Goal: Find specific page/section: Find specific page/section

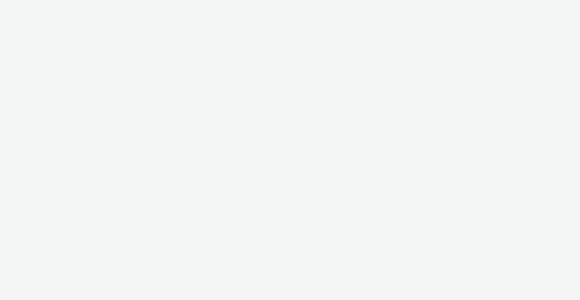
select select "fdd6df75-1d61-4035-b8b2-e303dce13929"
select select "81f8f10d-0682-4666-850e-e8b5770c7404"
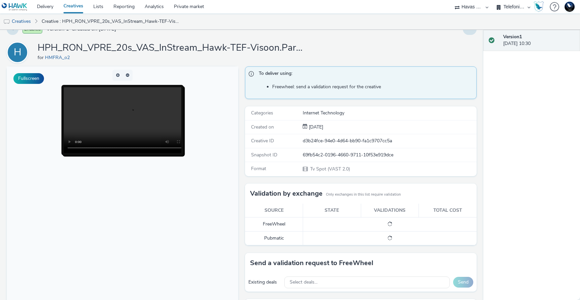
scroll to position [18, 0]
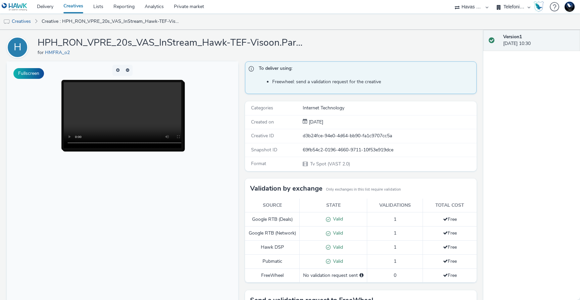
click at [100, 105] on video at bounding box center [130, 115] width 132 height 66
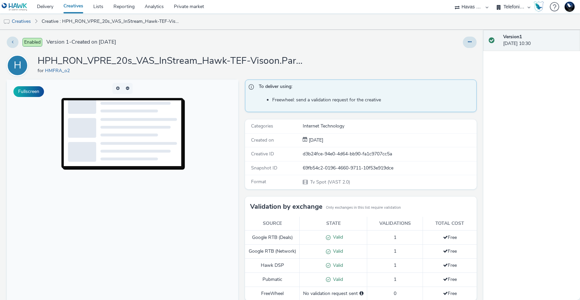
scroll to position [121, 0]
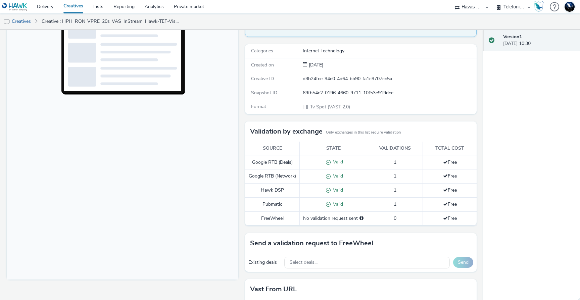
scroll to position [0, 0]
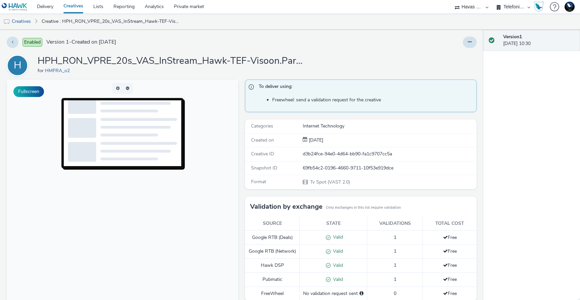
click at [387, 49] on div "Enabled Version 1 - Created on 01 July 2025 H HPH_RON_VPRE_20s_VAS_InStream_Haw…" at bounding box center [242, 165] width 484 height 270
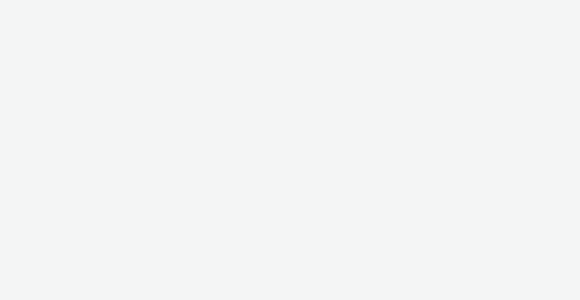
select select "f235d2cd-8e11-4e46-aed5-ef3b73ee5f46"
select select "16102c92-9fcd-42ae-98c7-a7aa27a96925"
